Goal: Task Accomplishment & Management: Use online tool/utility

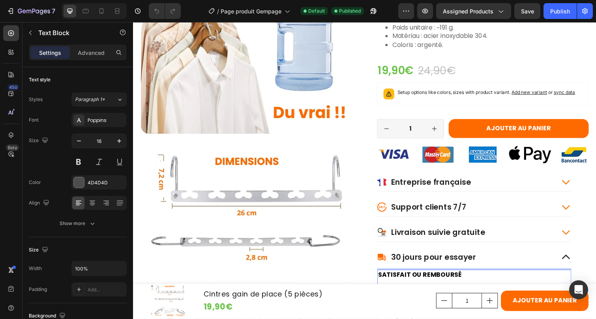
scroll to position [895, 0]
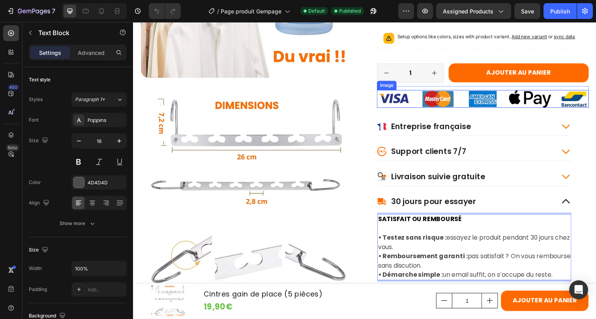
click at [455, 92] on img at bounding box center [490, 101] width 217 height 18
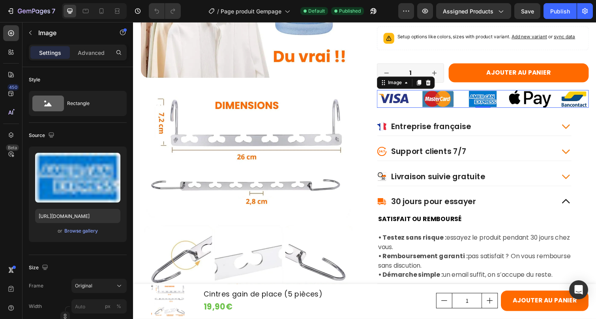
click at [464, 92] on img at bounding box center [490, 101] width 217 height 18
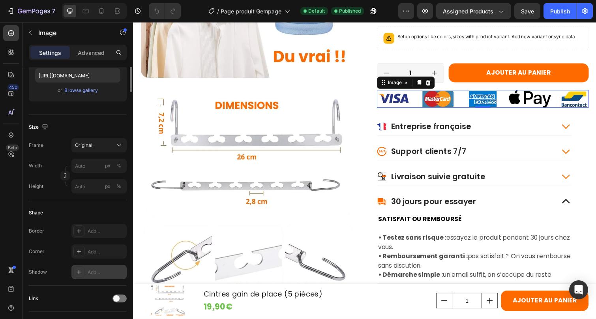
scroll to position [198, 0]
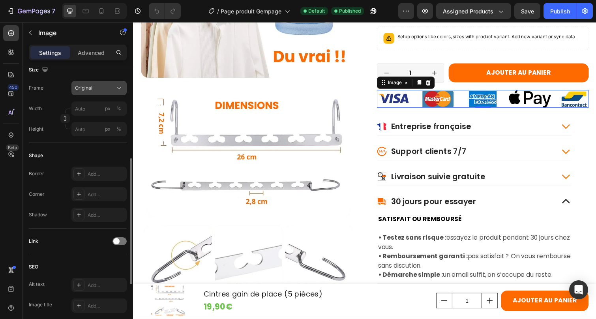
click at [106, 86] on div "Original" at bounding box center [94, 87] width 39 height 7
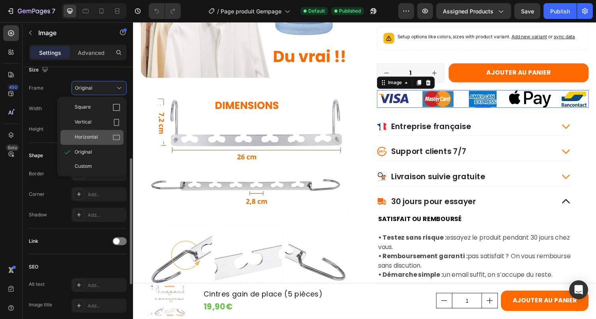
click at [94, 137] on span "Horizontal" at bounding box center [86, 137] width 23 height 8
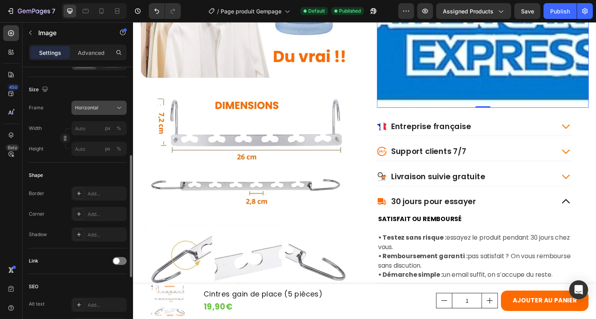
click at [95, 108] on span "Horizontal" at bounding box center [86, 107] width 23 height 7
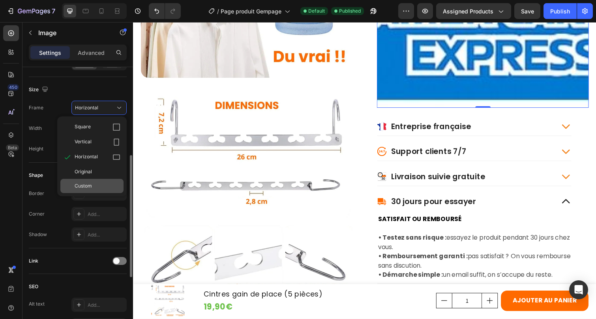
click at [94, 187] on div "Custom" at bounding box center [98, 185] width 46 height 7
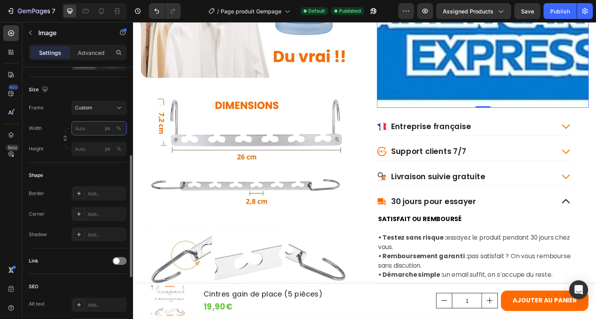
click at [88, 131] on input "px %" at bounding box center [98, 128] width 55 height 14
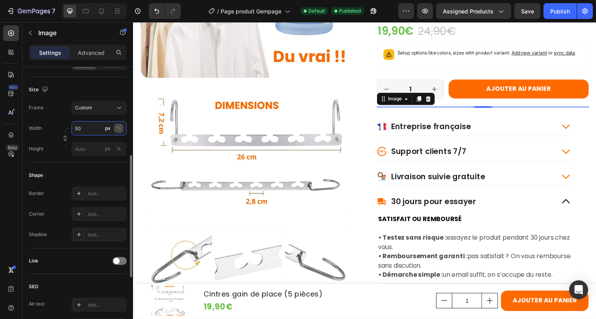
type input "50"
click at [118, 126] on div "%" at bounding box center [118, 128] width 5 height 7
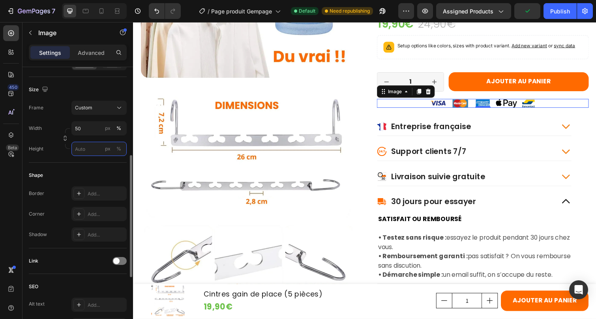
click at [79, 149] on input "px %" at bounding box center [98, 149] width 55 height 14
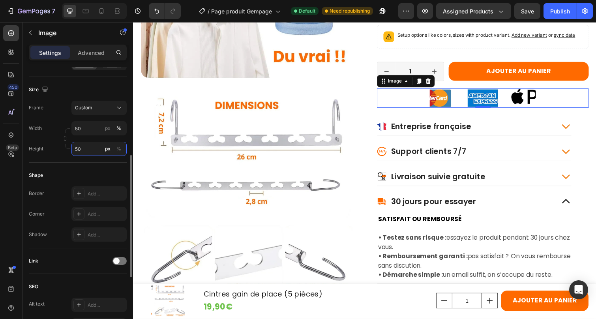
type input "5"
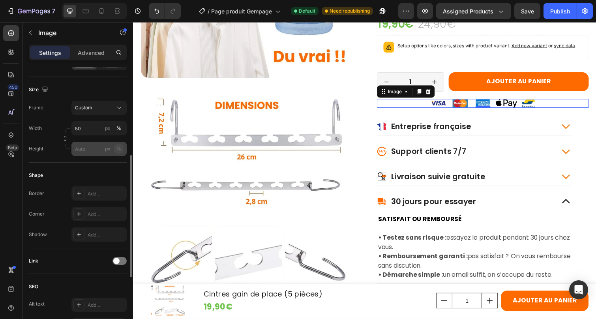
click at [120, 149] on div "%" at bounding box center [118, 148] width 5 height 7
click at [87, 151] on input "px %" at bounding box center [98, 149] width 55 height 14
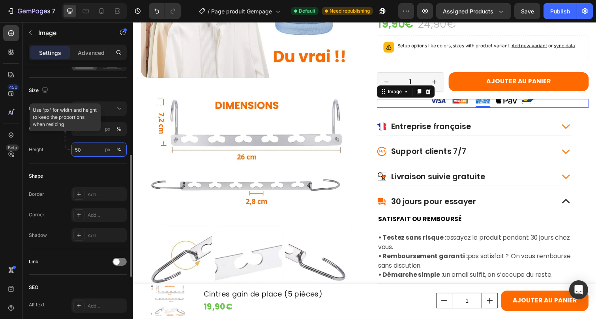
type input "50"
click at [86, 146] on input "50" at bounding box center [98, 150] width 55 height 14
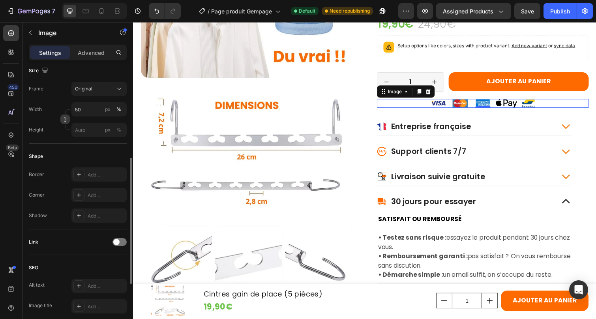
click at [65, 139] on div "Size Frame Original Width 50 px % Height px %" at bounding box center [78, 101] width 98 height 86
click at [65, 116] on button "button" at bounding box center [64, 118] width 9 height 9
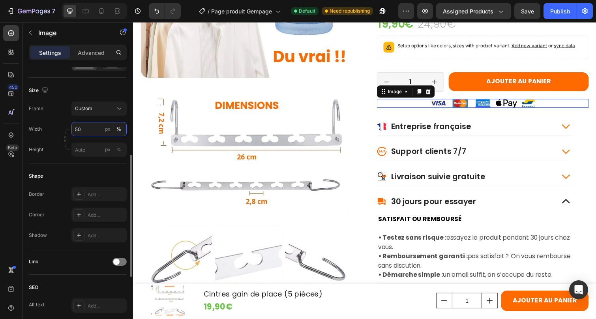
click at [84, 129] on input "50" at bounding box center [98, 129] width 55 height 14
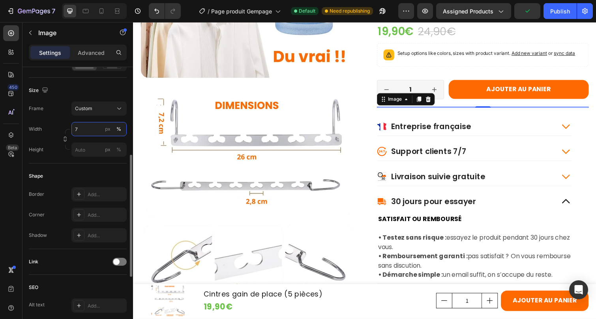
type input "70"
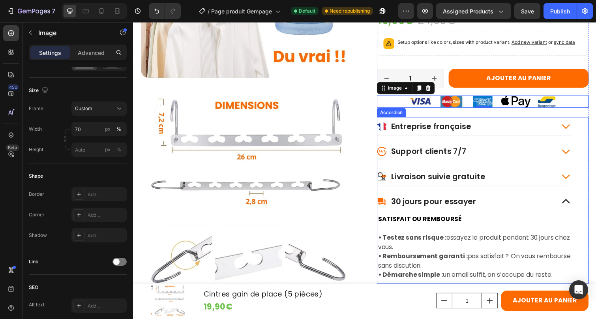
click at [455, 149] on p "Support clients 7/7" at bounding box center [435, 154] width 77 height 10
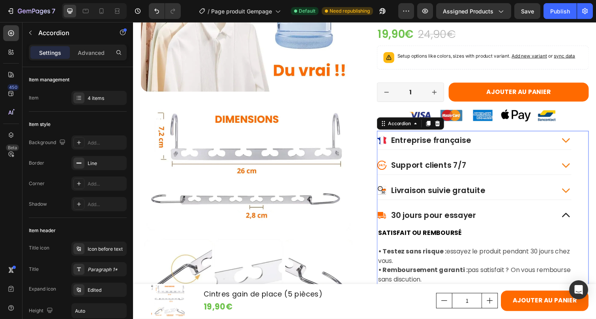
scroll to position [885, 0]
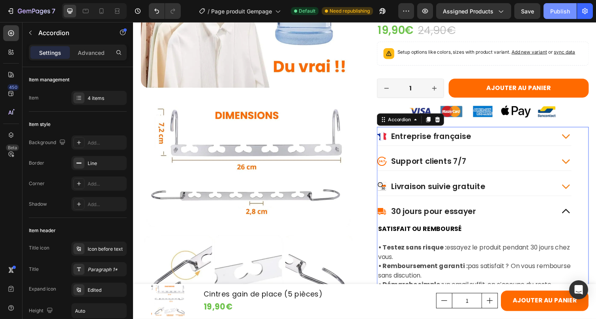
click at [566, 13] on div "Publish" at bounding box center [560, 11] width 20 height 8
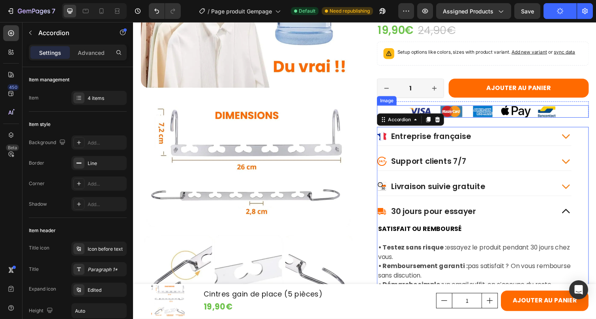
click at [464, 107] on img at bounding box center [491, 113] width 152 height 13
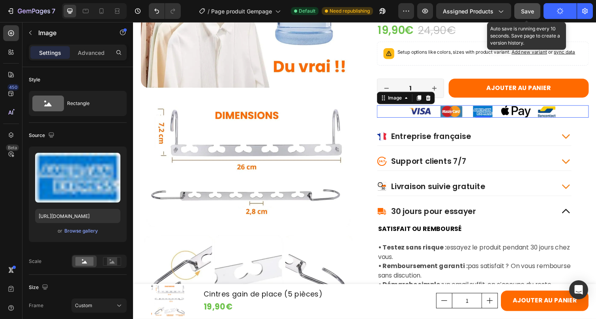
click at [528, 10] on span "Save" at bounding box center [527, 11] width 13 height 7
